Goal: Transaction & Acquisition: Book appointment/travel/reservation

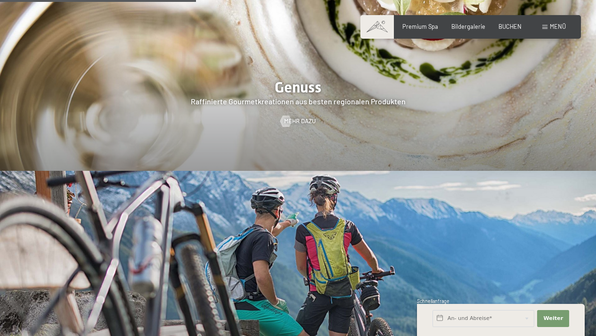
scroll to position [1438, 0]
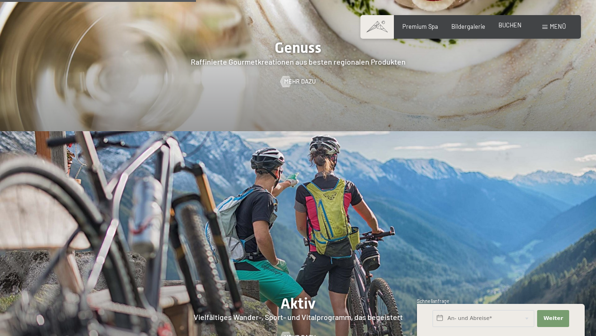
click at [518, 25] on span "BUCHEN" at bounding box center [510, 25] width 23 height 8
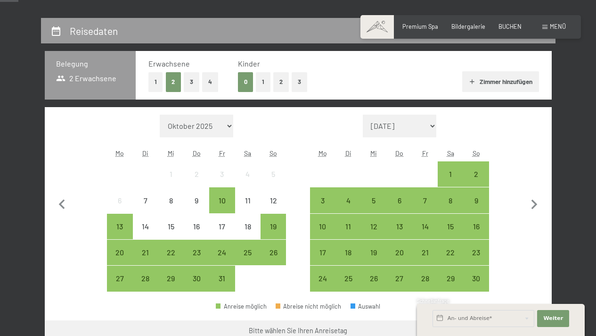
scroll to position [188, 0]
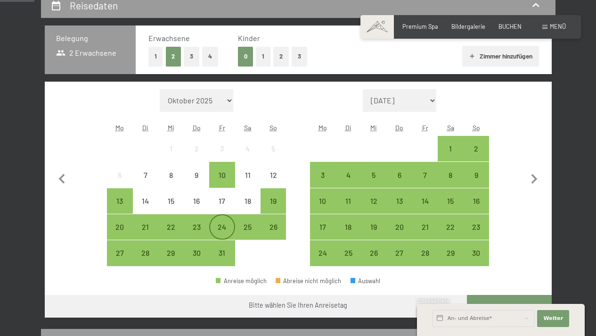
click at [221, 224] on div "24" at bounding box center [222, 235] width 24 height 24
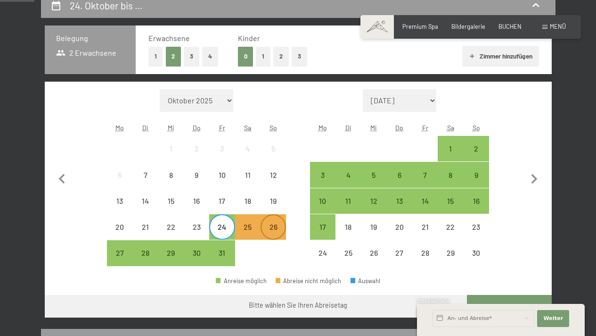
click at [275, 230] on div "26" at bounding box center [274, 235] width 24 height 24
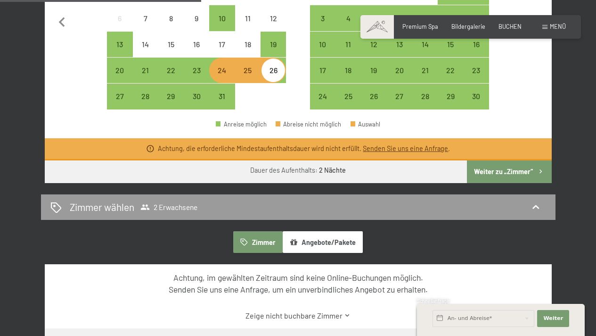
scroll to position [345, 0]
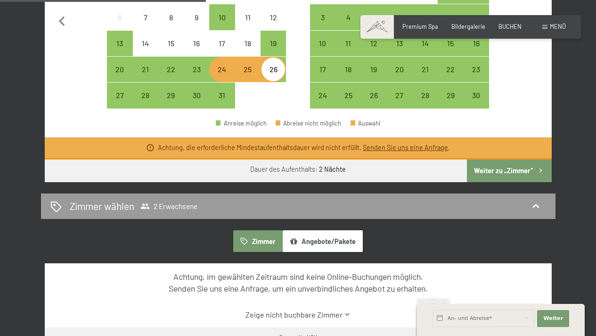
click at [520, 170] on button "Weiter zu „Zimmer“" at bounding box center [509, 170] width 84 height 23
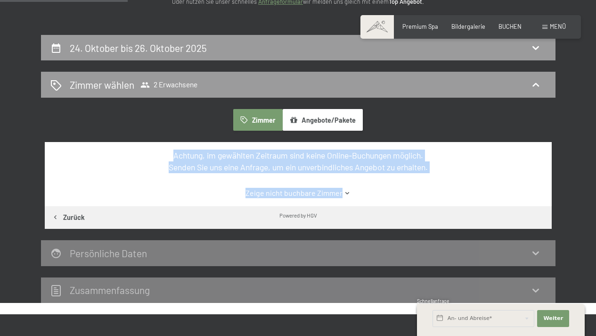
drag, startPoint x: 603, startPoint y: 135, endPoint x: 599, endPoint y: 123, distance: 12.1
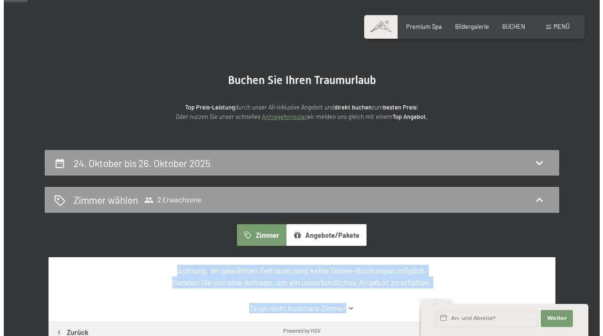
scroll to position [0, 0]
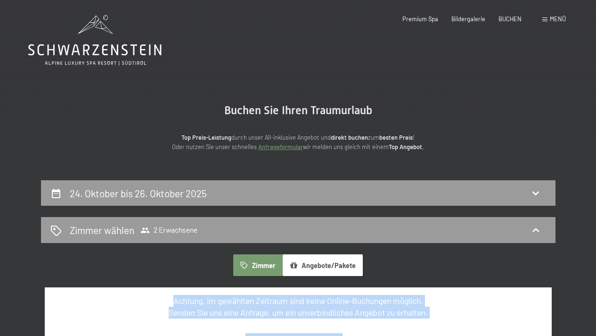
click at [562, 17] on span "Menü" at bounding box center [558, 19] width 16 height 8
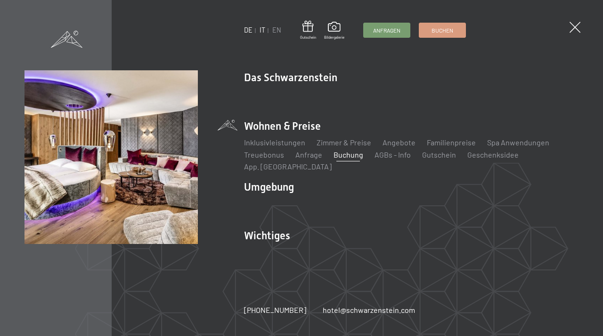
click at [262, 29] on link "IT" at bounding box center [263, 30] width 6 height 8
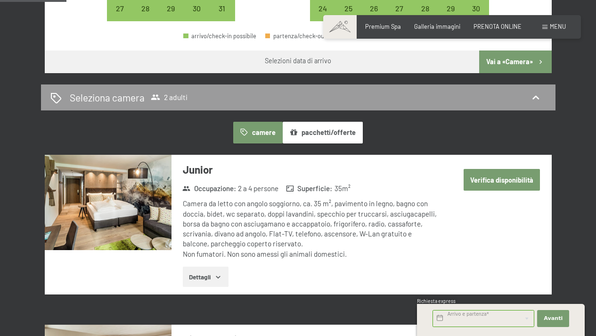
scroll to position [314, 0]
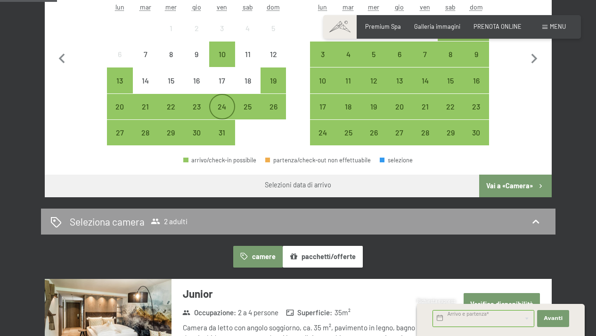
click at [226, 109] on div "24" at bounding box center [222, 115] width 24 height 24
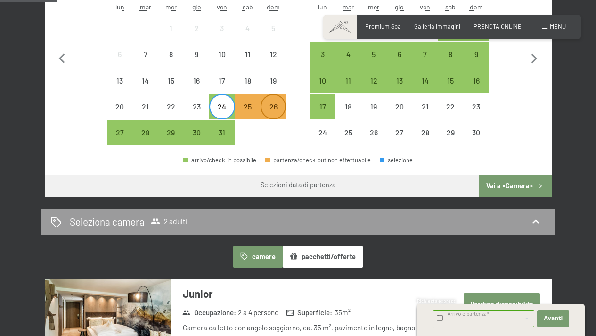
click at [277, 112] on div "26" at bounding box center [274, 115] width 24 height 24
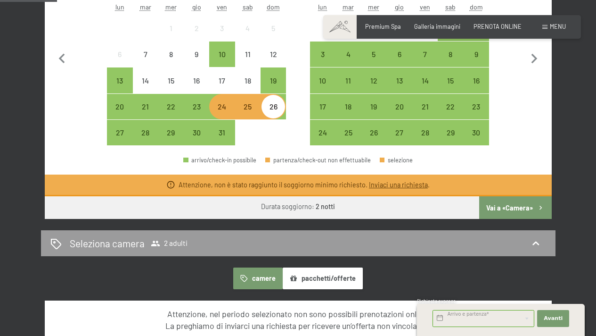
click at [221, 109] on div "24" at bounding box center [222, 115] width 24 height 24
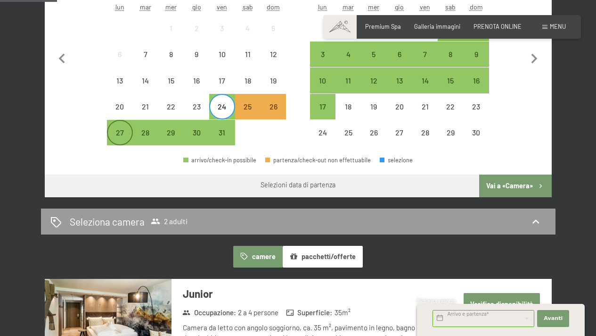
click at [123, 139] on div "27" at bounding box center [120, 141] width 24 height 24
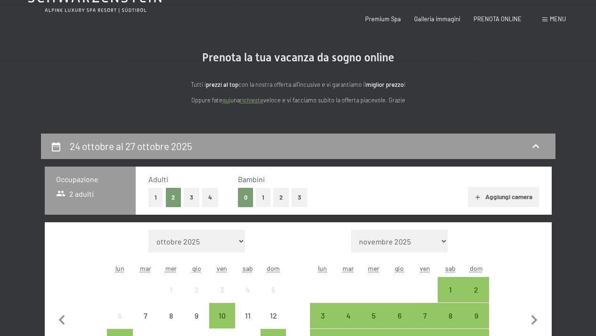
scroll to position [0, 0]
